Goal: Information Seeking & Learning: Compare options

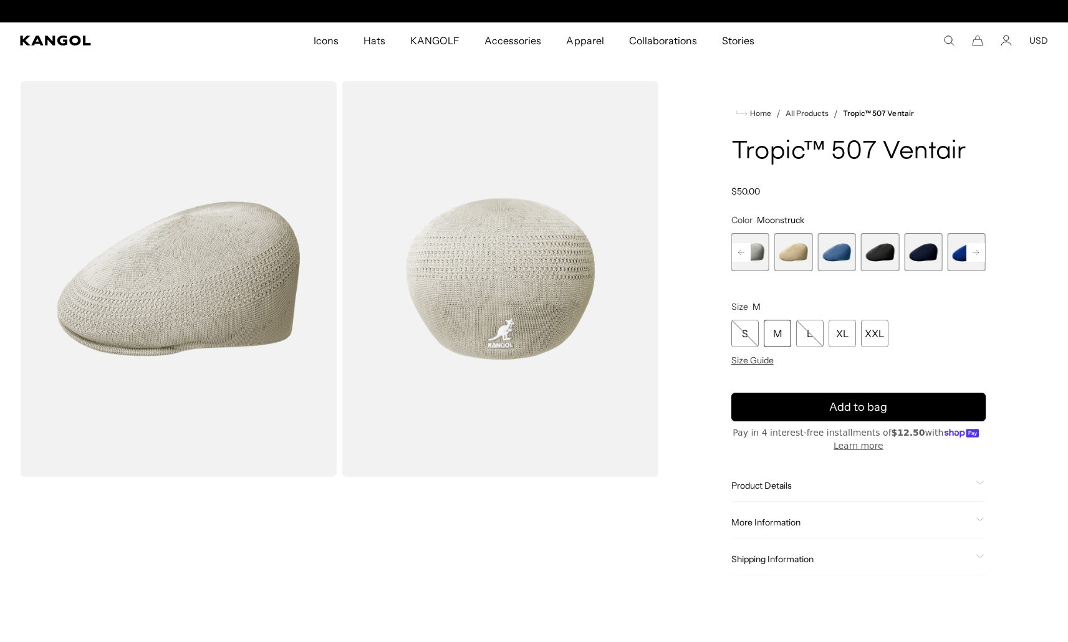
scroll to position [0, 257]
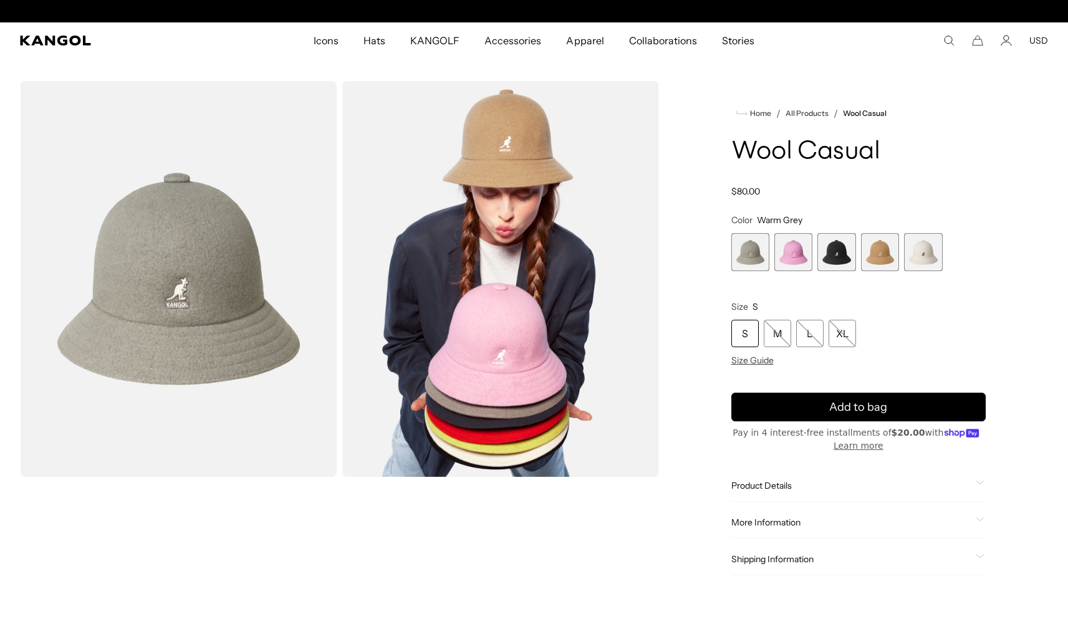
scroll to position [0, 257]
